Goal: Task Accomplishment & Management: Manage account settings

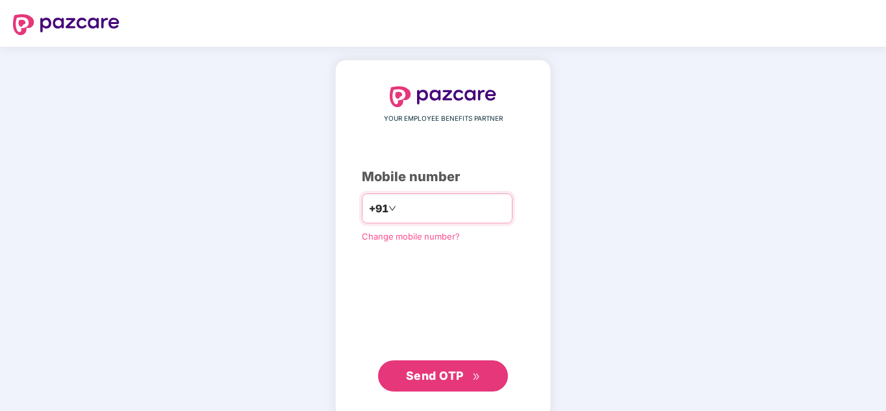
click at [399, 208] on input "number" at bounding box center [452, 208] width 107 height 21
type input "**********"
click at [416, 374] on span "Send OTP" at bounding box center [435, 376] width 58 height 14
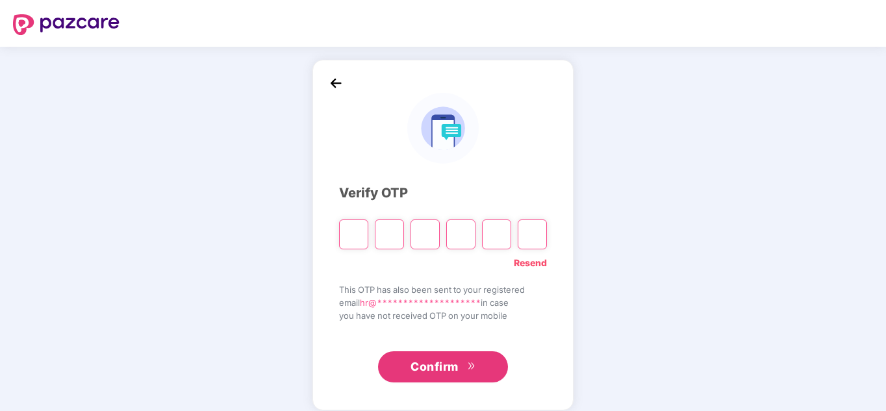
paste input "*"
type input "*"
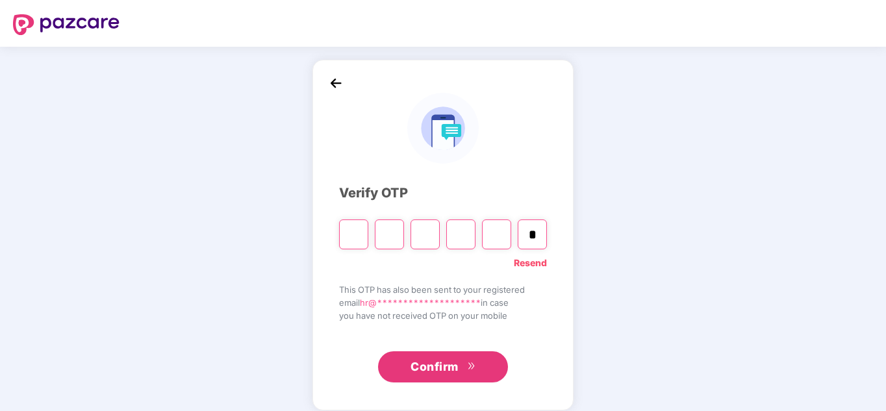
type input "*"
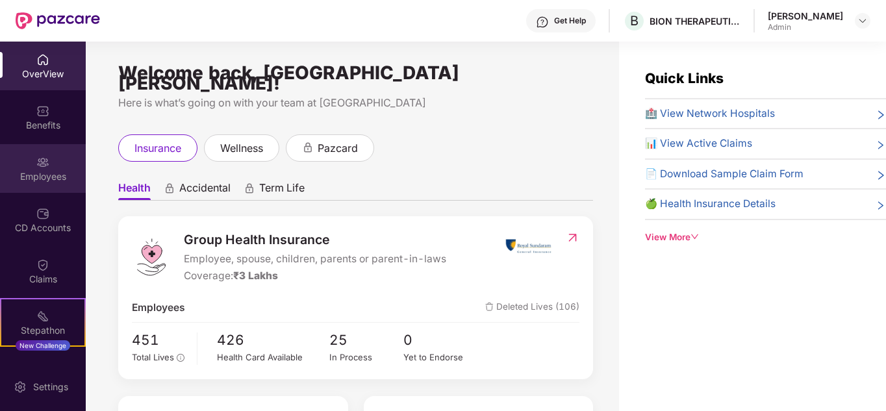
click at [38, 182] on div "Employees" at bounding box center [43, 176] width 86 height 13
